Goal: Task Accomplishment & Management: Use online tool/utility

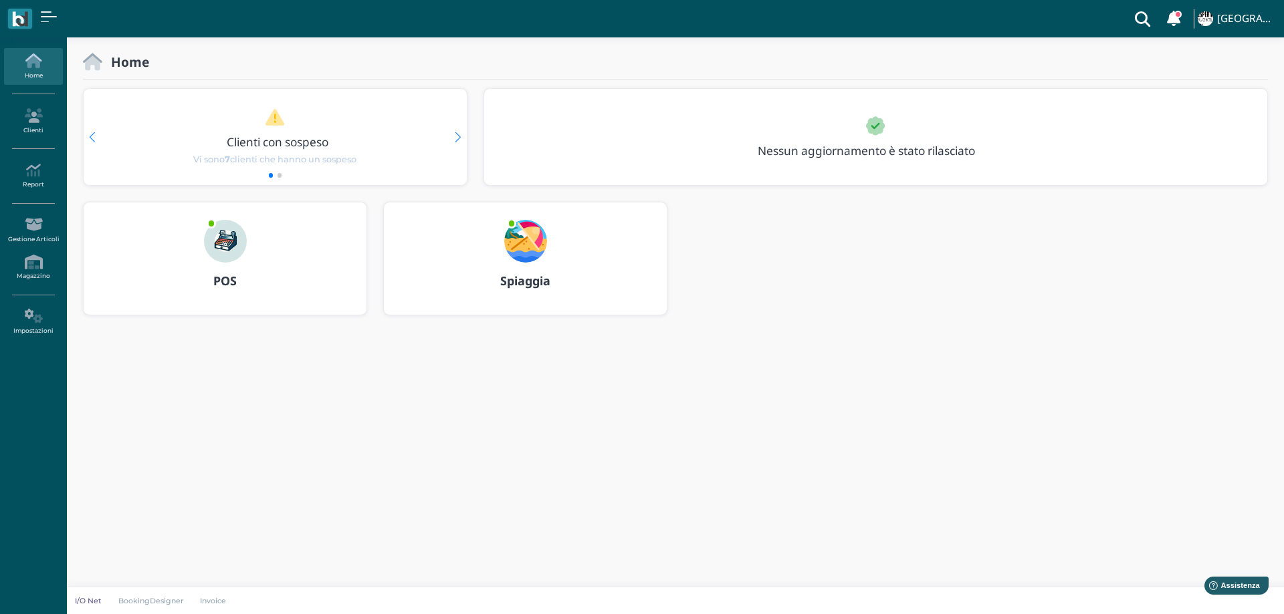
click at [524, 240] on img at bounding box center [525, 241] width 43 height 43
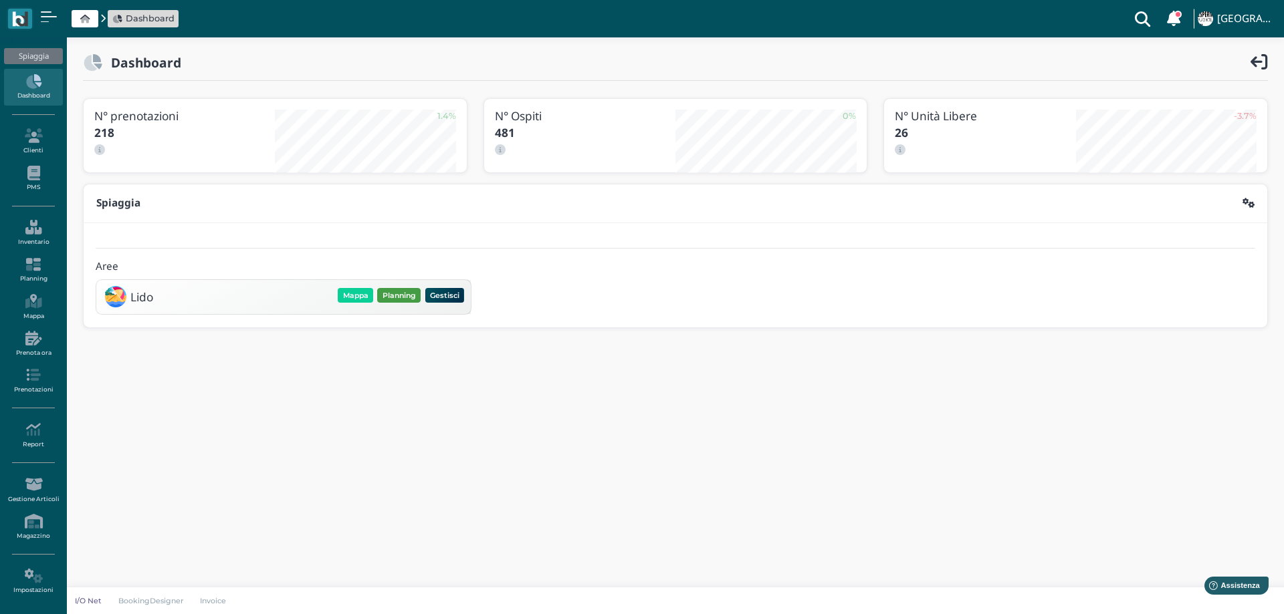
click at [405, 295] on button "Planning" at bounding box center [398, 295] width 43 height 15
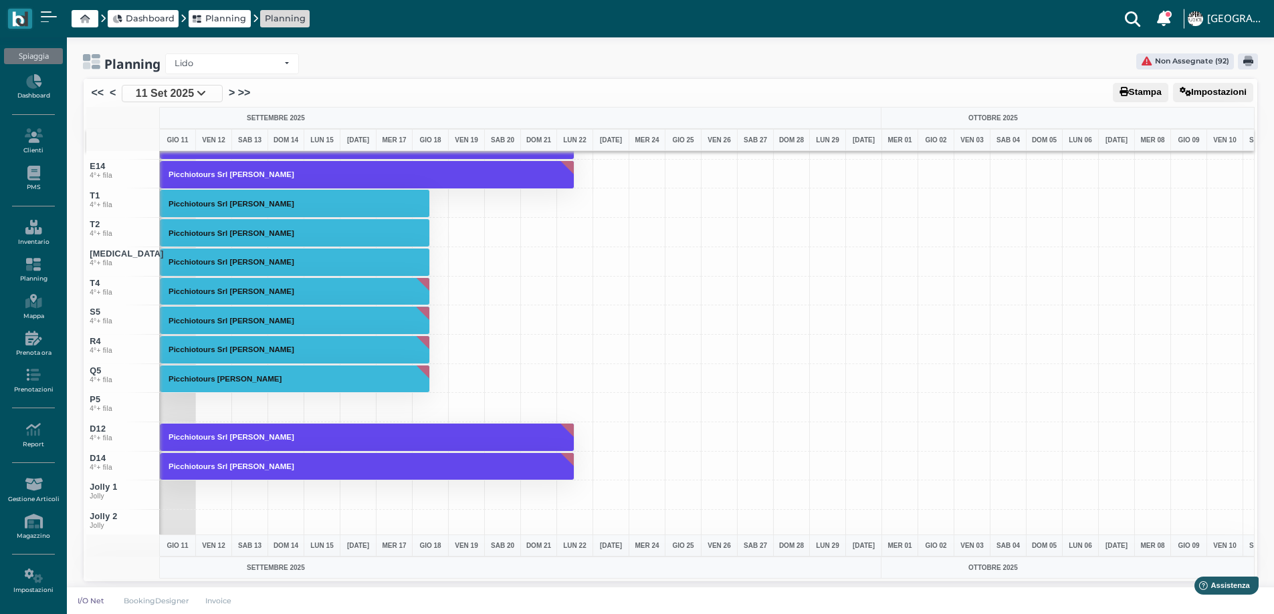
scroll to position [5108, 0]
